Goal: Transaction & Acquisition: Purchase product/service

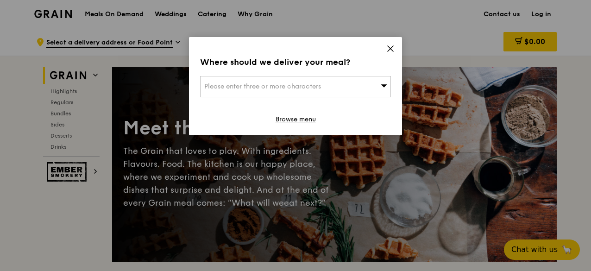
click at [392, 46] on icon at bounding box center [390, 49] width 6 height 6
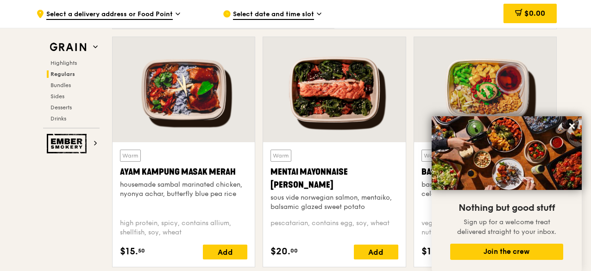
scroll to position [833, 0]
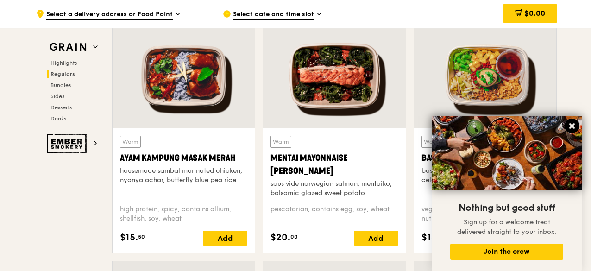
click at [574, 124] on icon at bounding box center [571, 126] width 8 height 8
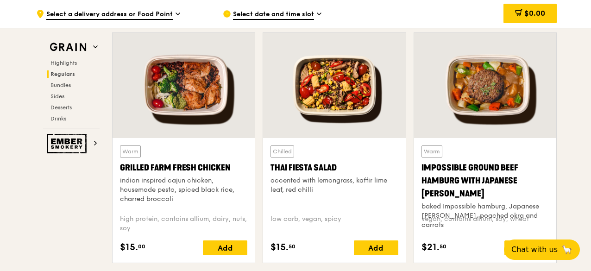
scroll to position [1111, 0]
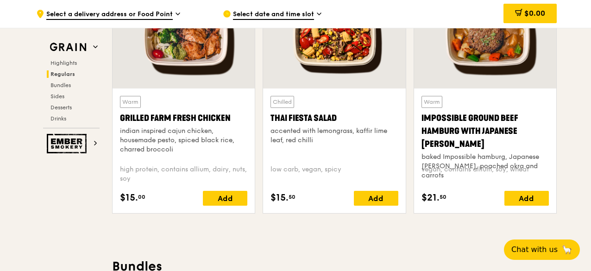
click at [193, 143] on div "indian inspired cajun chicken, housemade pesto, spiced black rice, charred broc…" at bounding box center [183, 140] width 127 height 28
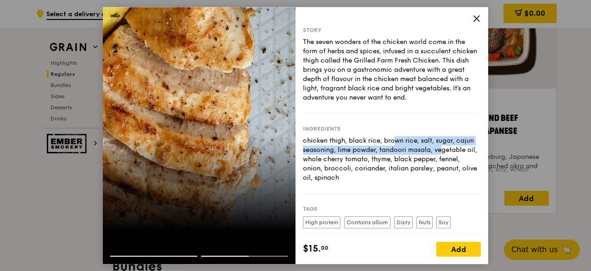
drag, startPoint x: 350, startPoint y: 139, endPoint x: 413, endPoint y: 148, distance: 63.5
click at [413, 148] on div "chicken thigh, black rice, brown rice, salt, sugar, cajun seasoning, lime powde…" at bounding box center [392, 159] width 178 height 46
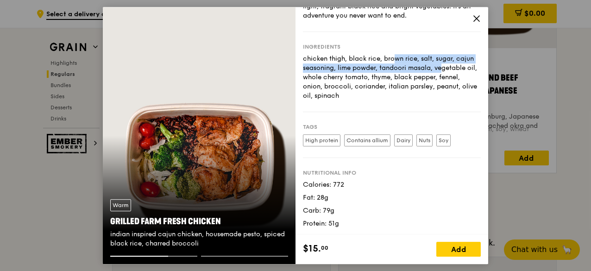
scroll to position [1203, 0]
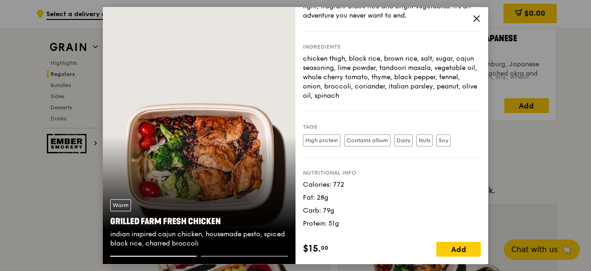
click at [478, 20] on icon at bounding box center [476, 19] width 6 height 6
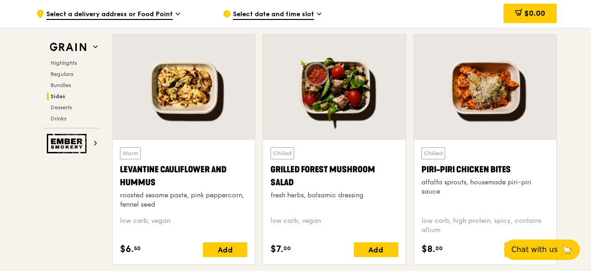
scroll to position [2360, 0]
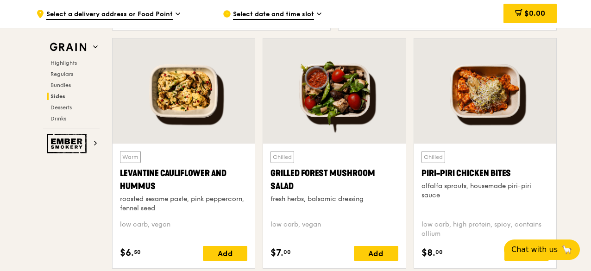
click at [492, 155] on div "Chilled Piri-piri Chicken Bites alfalfa sprouts, housemade piri-piri sauce" at bounding box center [484, 182] width 127 height 62
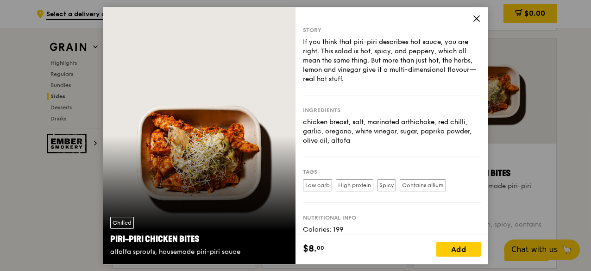
click at [479, 20] on icon at bounding box center [476, 18] width 8 height 8
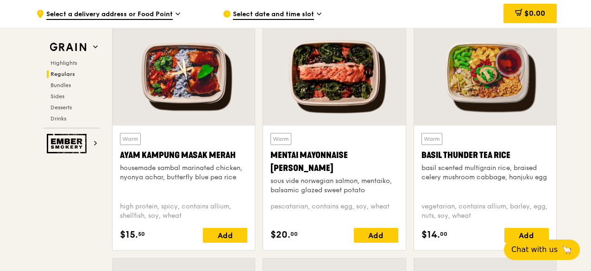
scroll to position [838, 0]
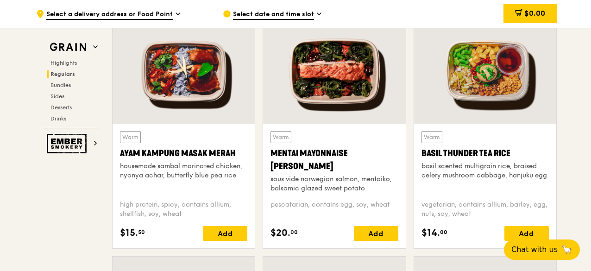
click at [327, 168] on div "Mentai Mayonnaise [PERSON_NAME]" at bounding box center [333, 160] width 127 height 26
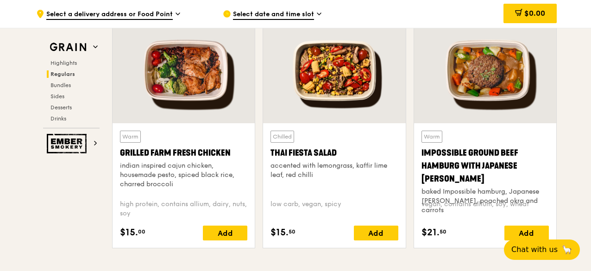
scroll to position [1077, 0]
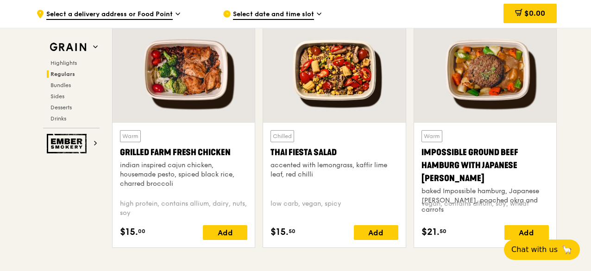
click at [192, 161] on div "indian inspired cajun chicken, housemade pesto, spiced black rice, charred broc…" at bounding box center [183, 175] width 127 height 28
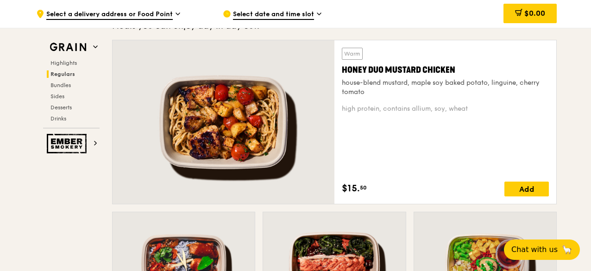
scroll to position [627, 0]
